Goal: Task Accomplishment & Management: Manage account settings

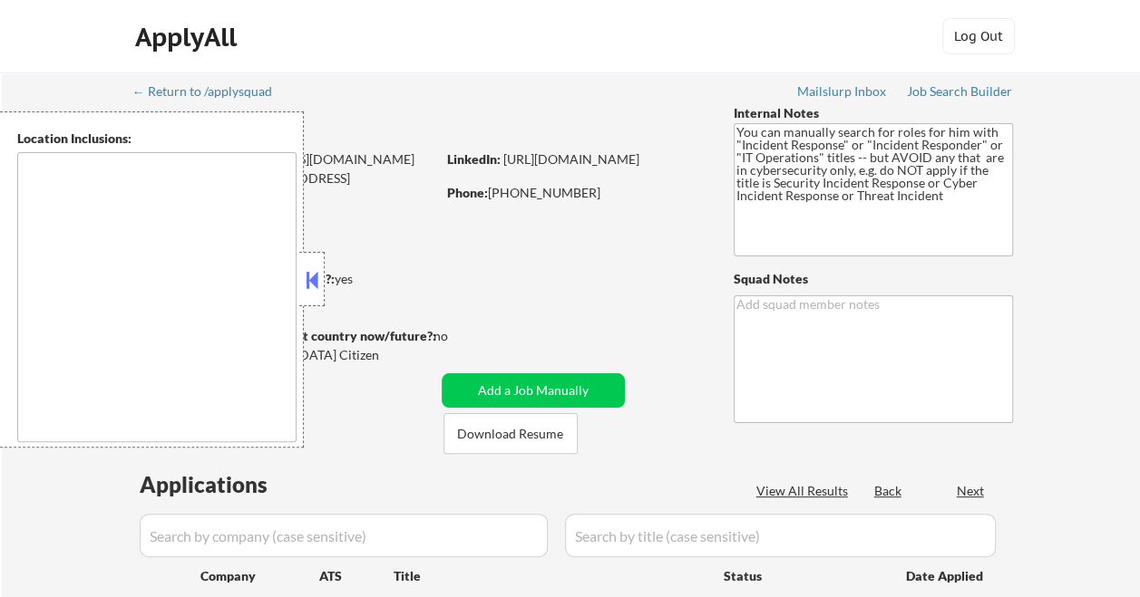
type textarea "Brandon, FL Riverview, FL Valrico, FL Seffner, FL Bloomingdale, FL Gibsonton, F…"
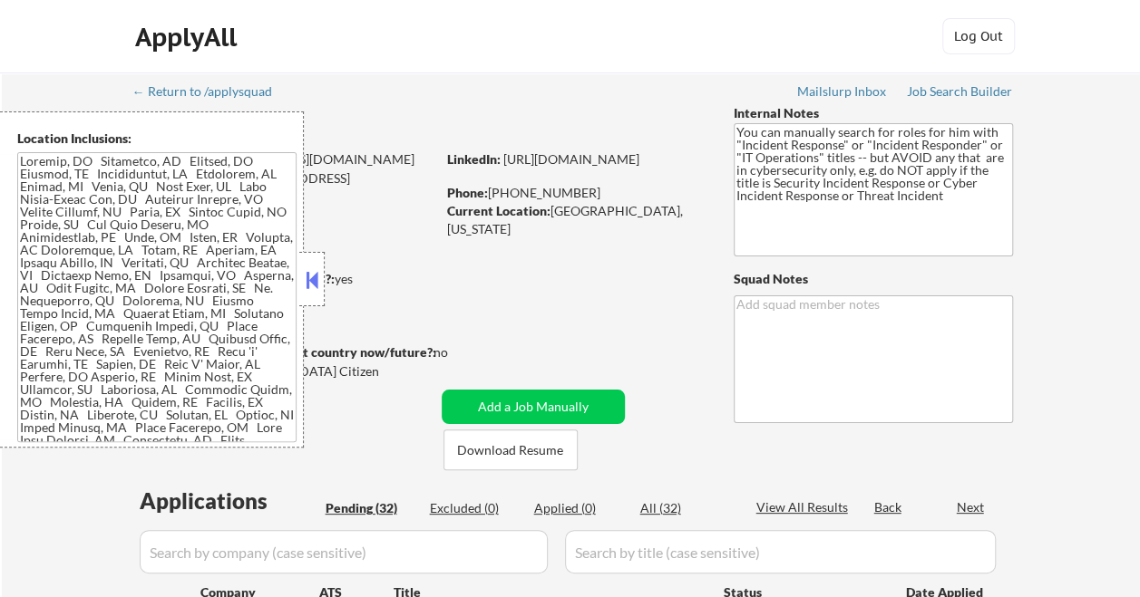
select select ""pending""
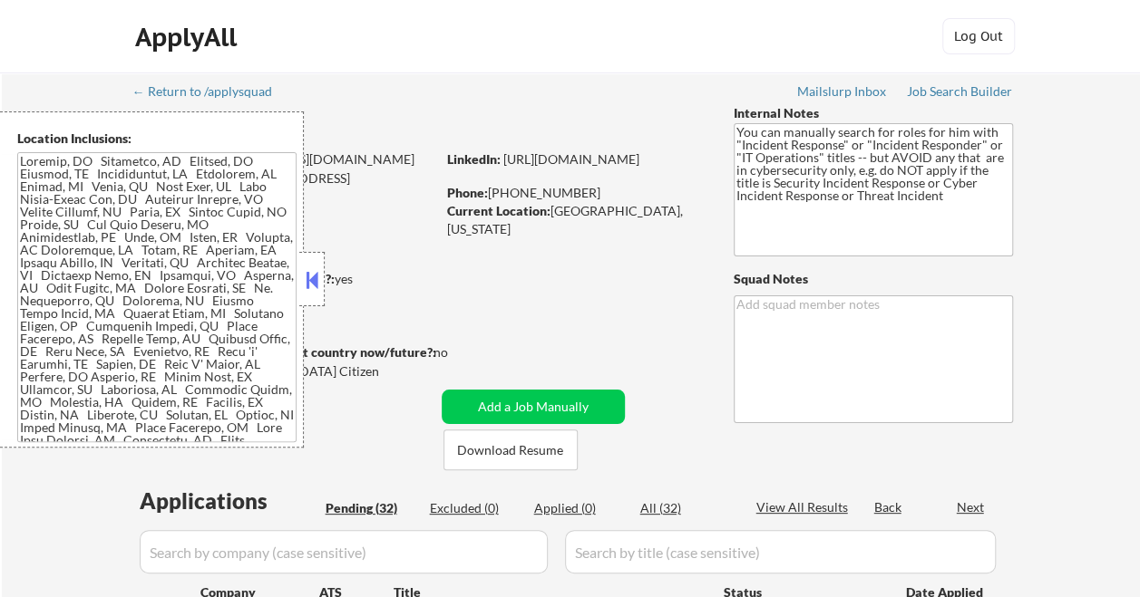
select select ""pending""
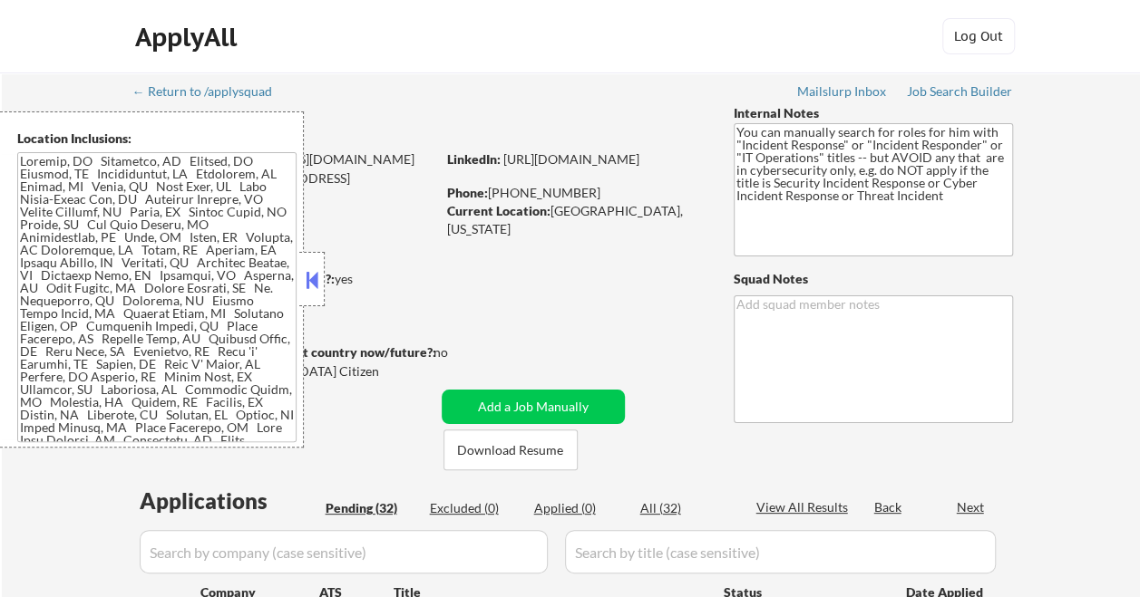
select select ""pending""
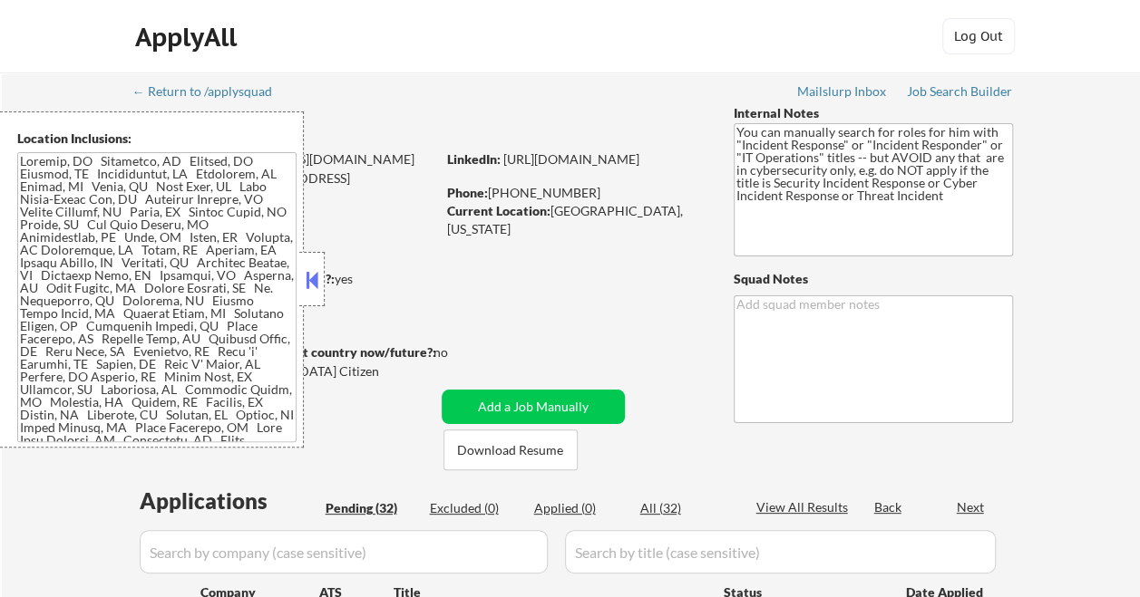
select select ""pending""
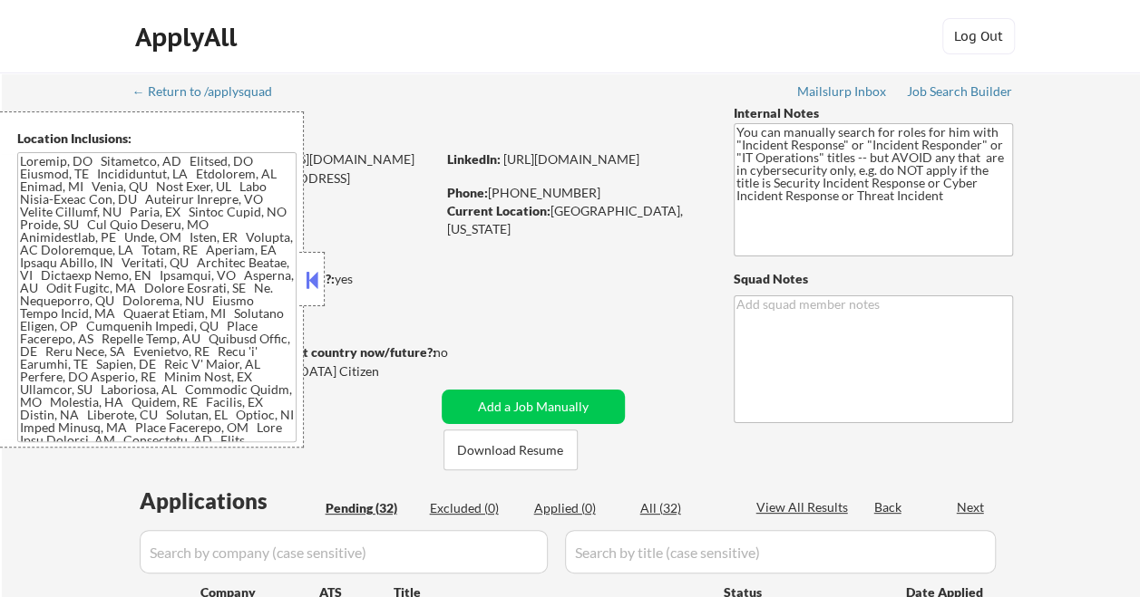
select select ""pending""
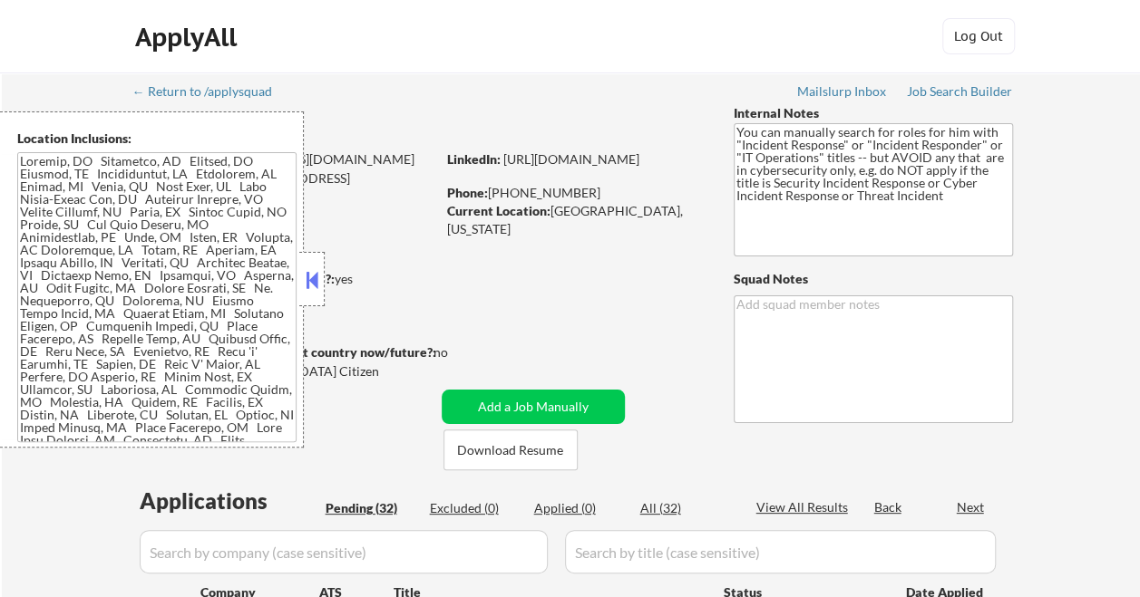
select select ""pending""
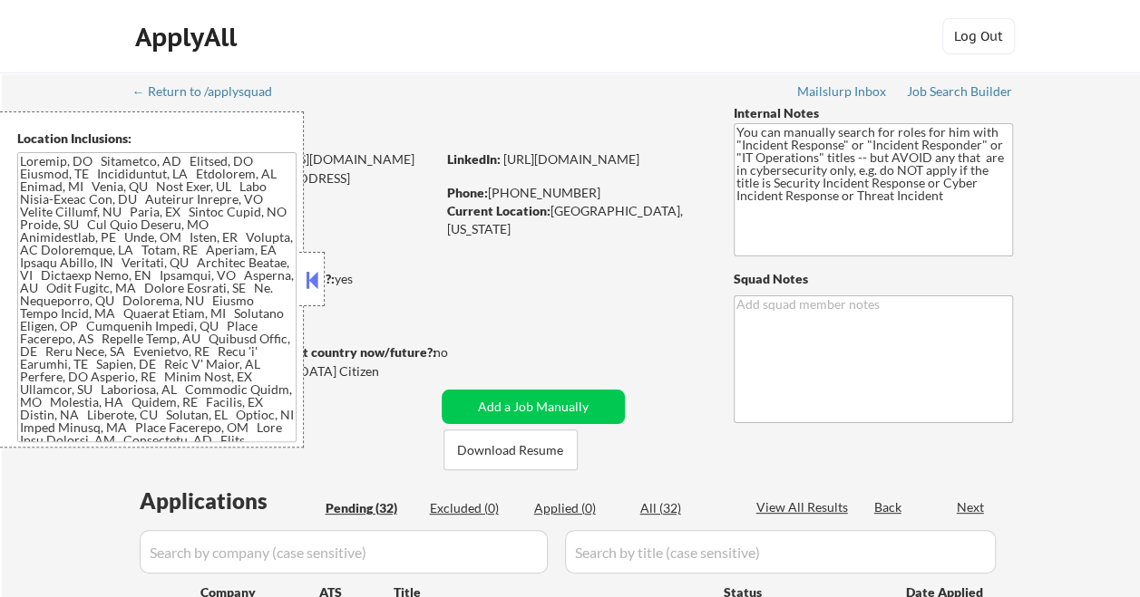
select select ""pending""
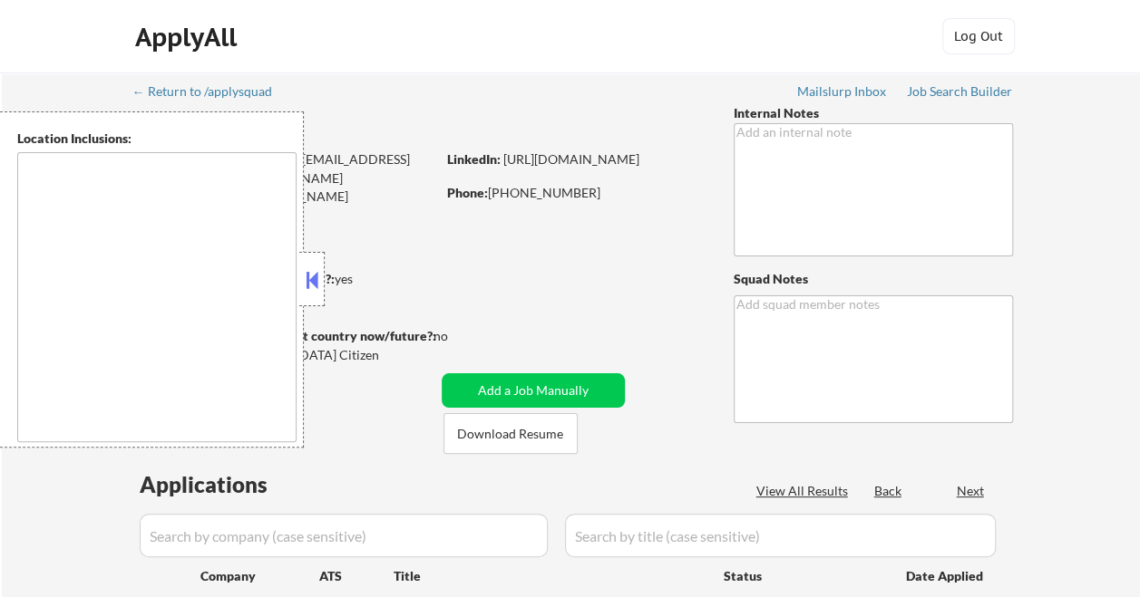
type textarea "Westlake, OH Lakewood, OH Rocky River, OH Fairview Park, OH Bay Village, OH Nor…"
